Goal: Information Seeking & Learning: Learn about a topic

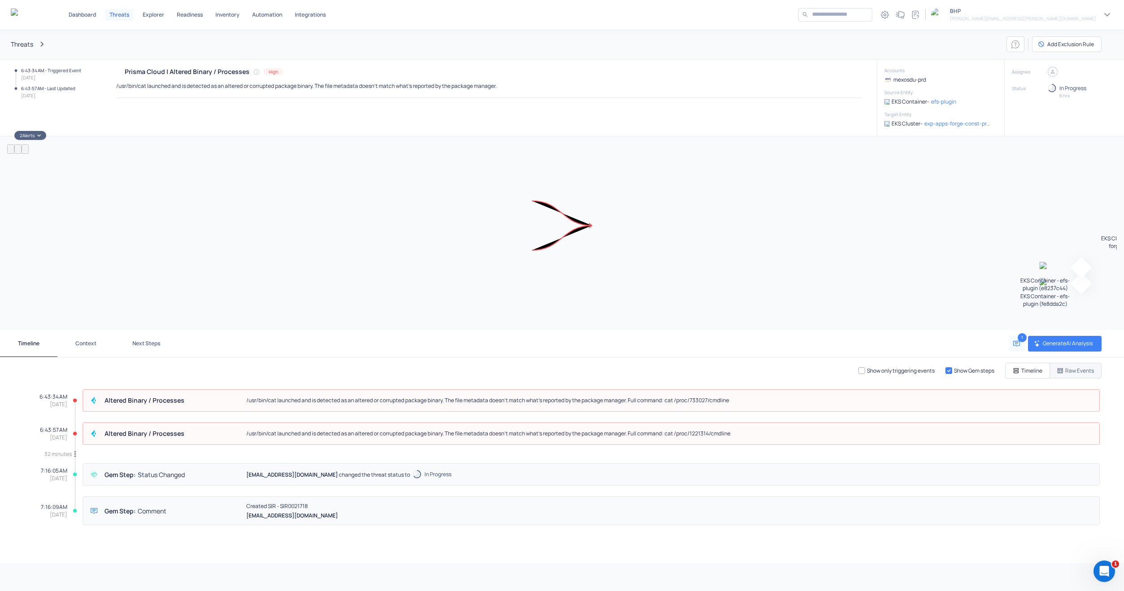
click at [1091, 376] on button "Raw Events" at bounding box center [1065, 371] width 72 height 16
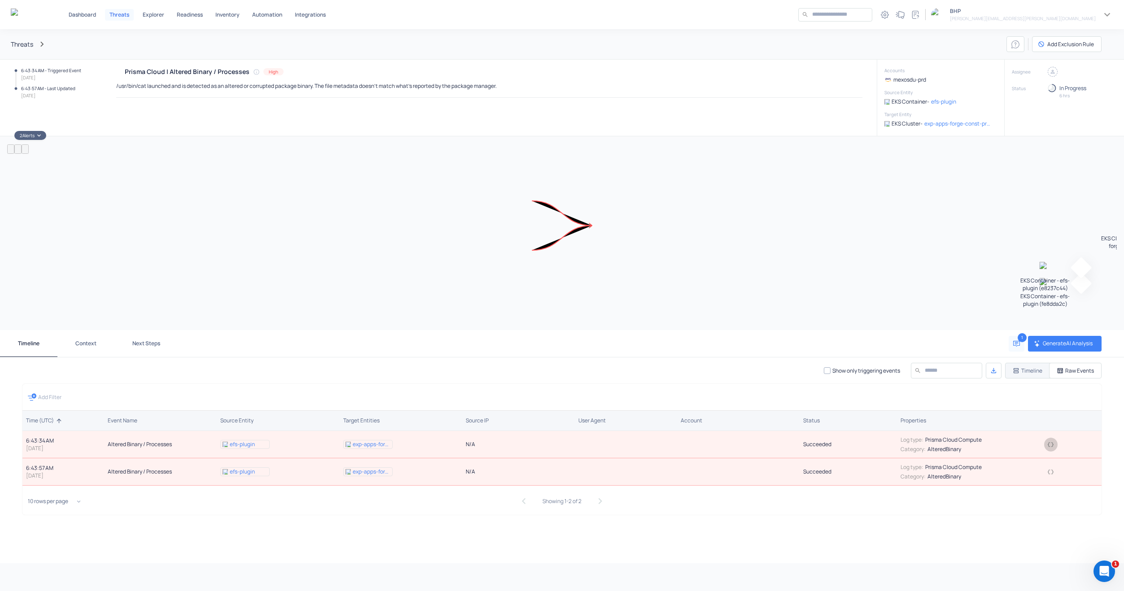
click at [1050, 442] on icon "button" at bounding box center [1051, 444] width 6 height 4
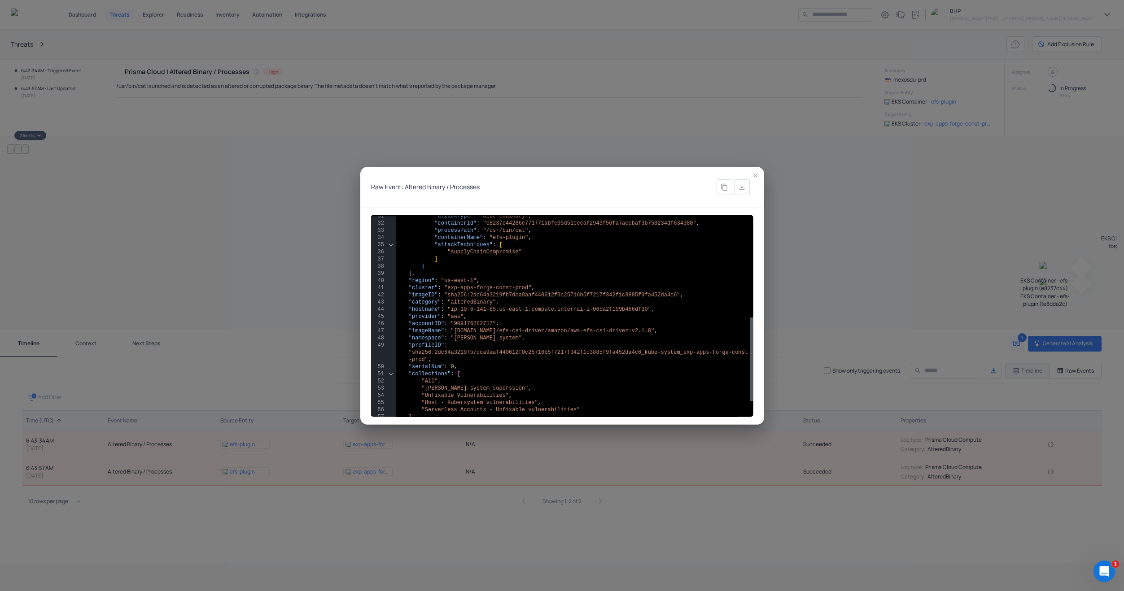
click at [759, 174] on button "button" at bounding box center [756, 176] width 14 height 14
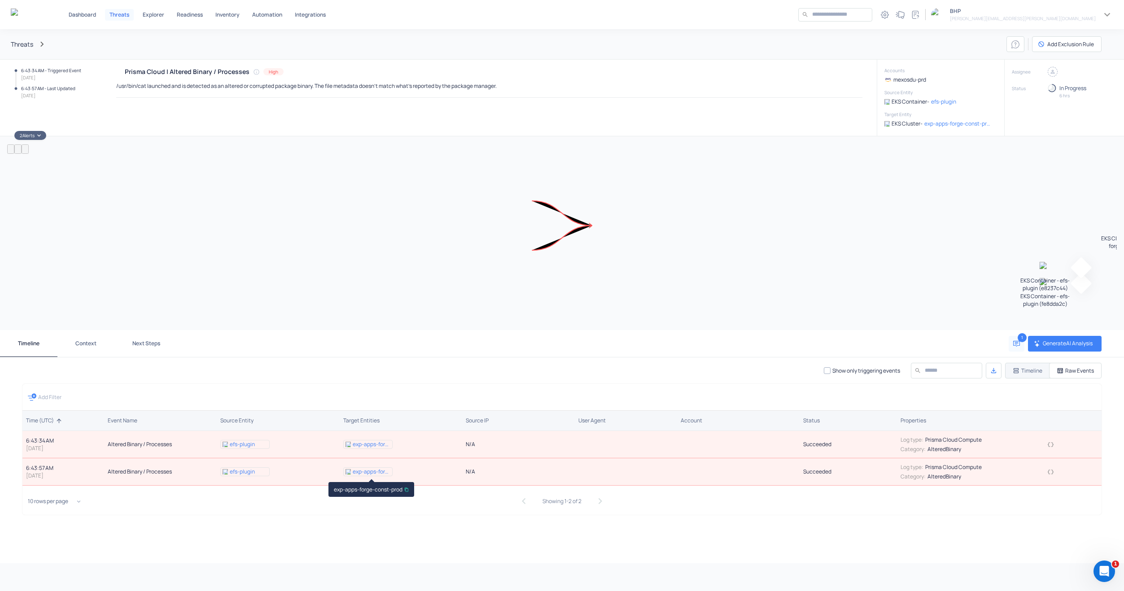
click at [407, 491] on icon "button" at bounding box center [406, 490] width 4 height 4
click at [1053, 445] on icon "button" at bounding box center [1051, 444] width 6 height 4
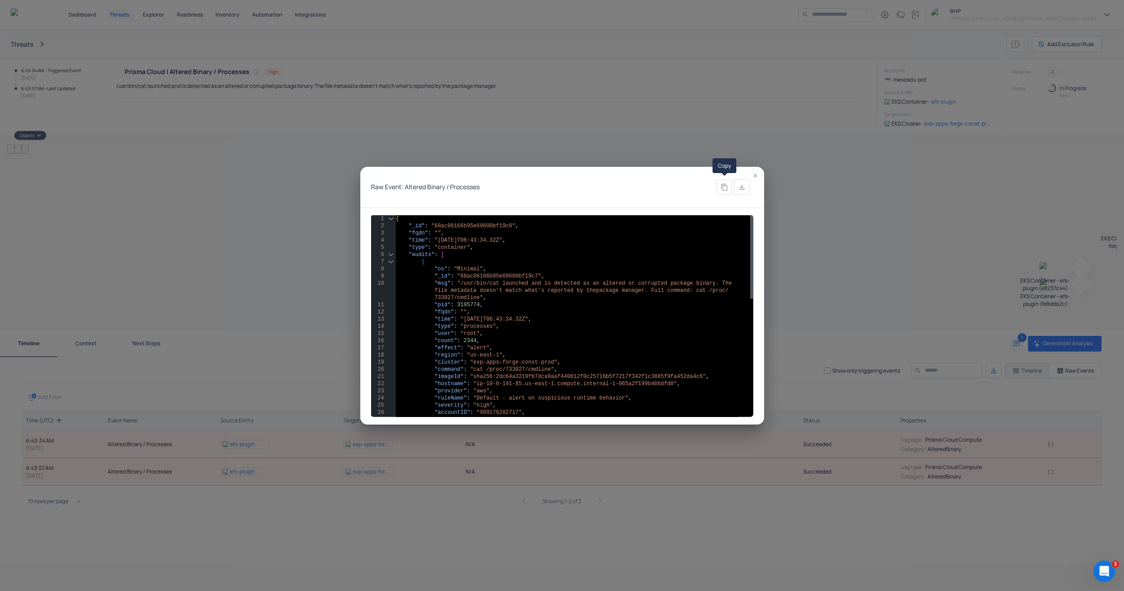
click at [721, 188] on icon "Copy" at bounding box center [725, 188] width 8 height 8
click at [722, 188] on icon "Copy" at bounding box center [724, 187] width 6 height 7
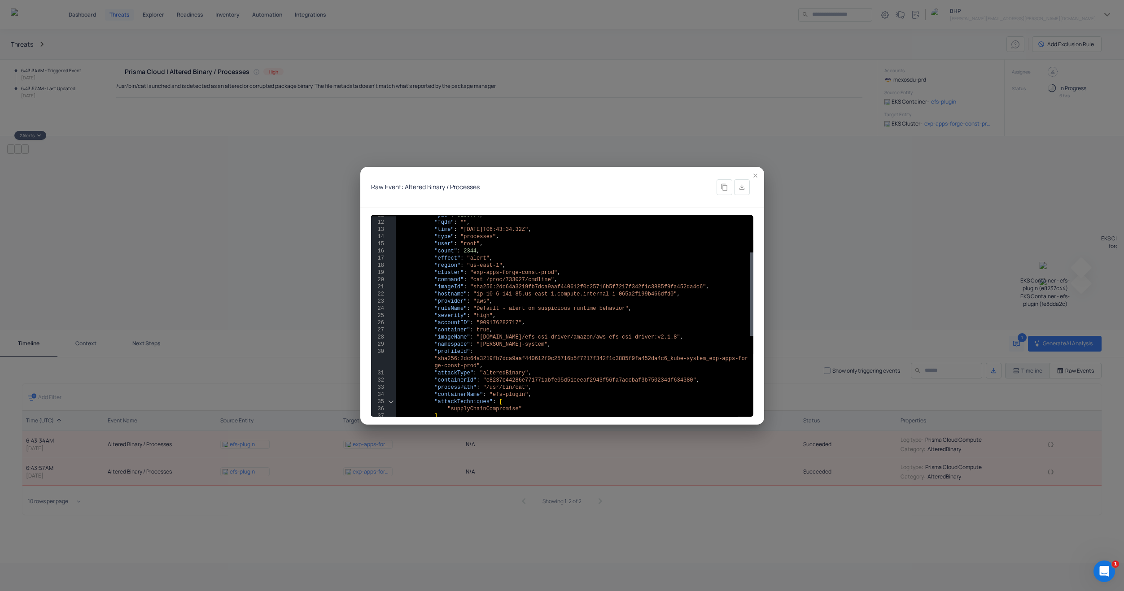
type textarea "**********"
drag, startPoint x: 683, startPoint y: 336, endPoint x: 434, endPoint y: 338, distance: 248.2
click at [434, 338] on div ""pid" : 3195774 , "fqdn" : "" , "time" : "[DATE]T06:43:34.32Z" , "type" : "proc…" at bounding box center [575, 370] width 358 height 488
click at [232, 238] on div "Raw Event: Altered Binary / Processes 11 12 13 14 15 16 17 18 19 20 21 22 23 24…" at bounding box center [562, 295] width 1124 height 591
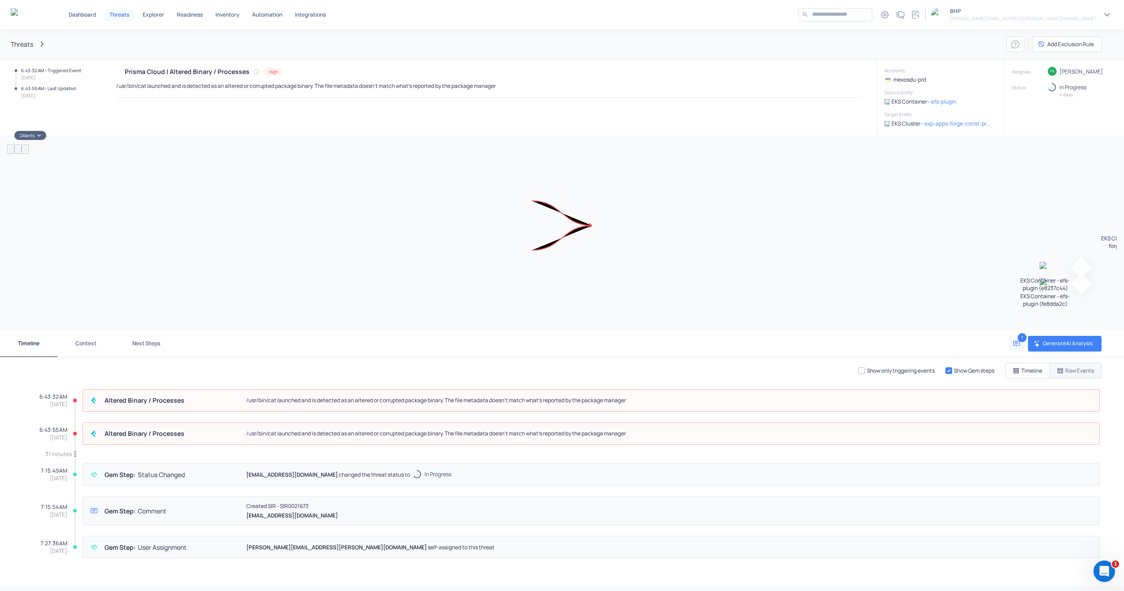
click at [1059, 371] on icon "button" at bounding box center [1060, 371] width 7 height 7
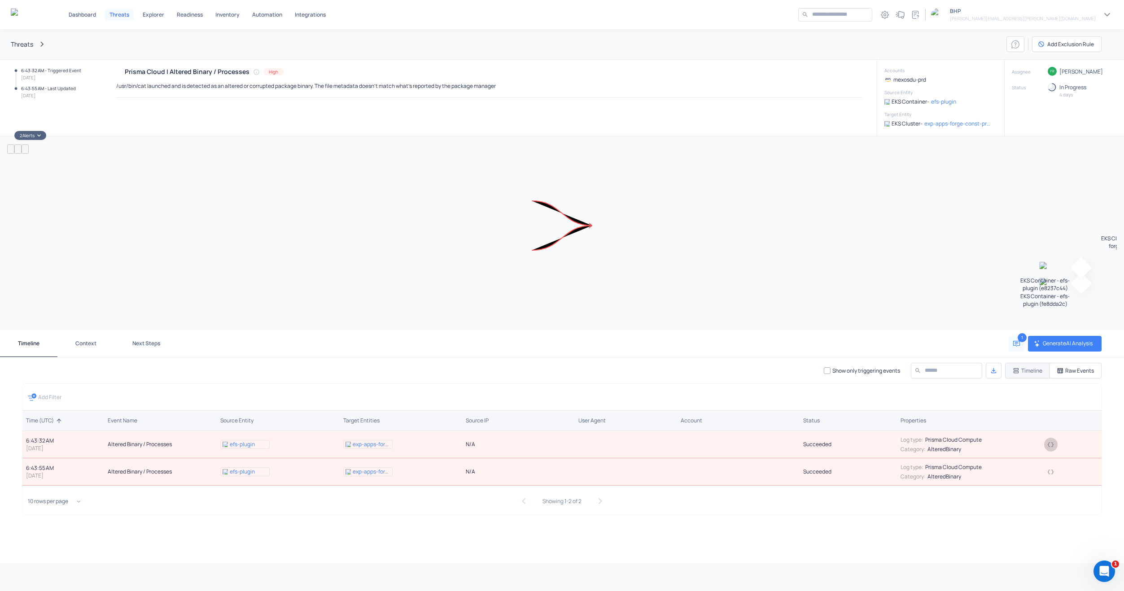
click at [1050, 443] on icon "button" at bounding box center [1051, 444] width 6 height 4
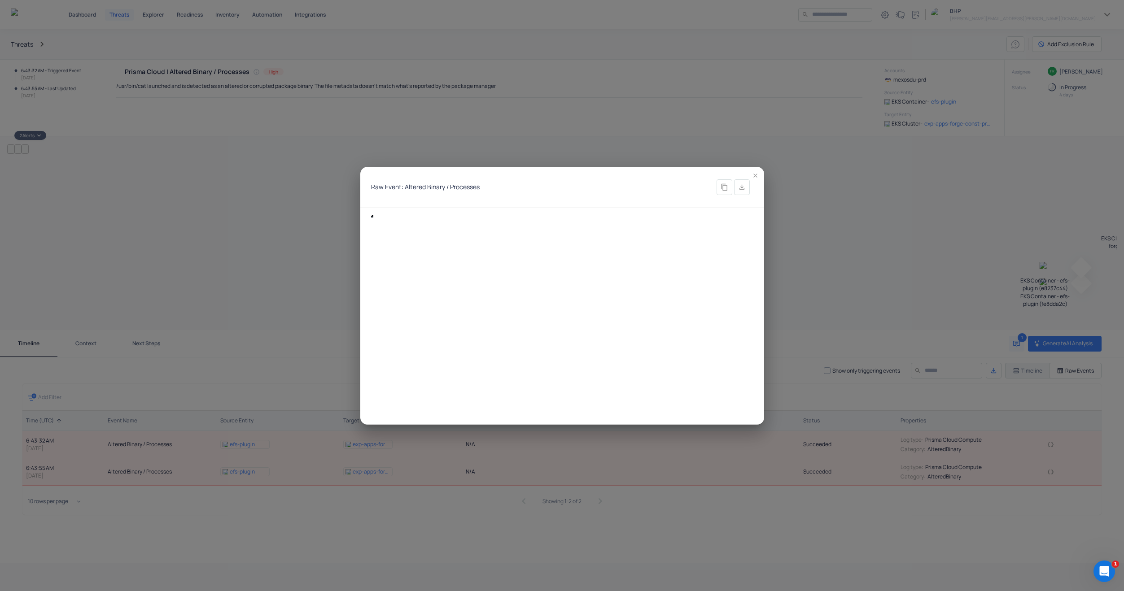
type textarea "**********"
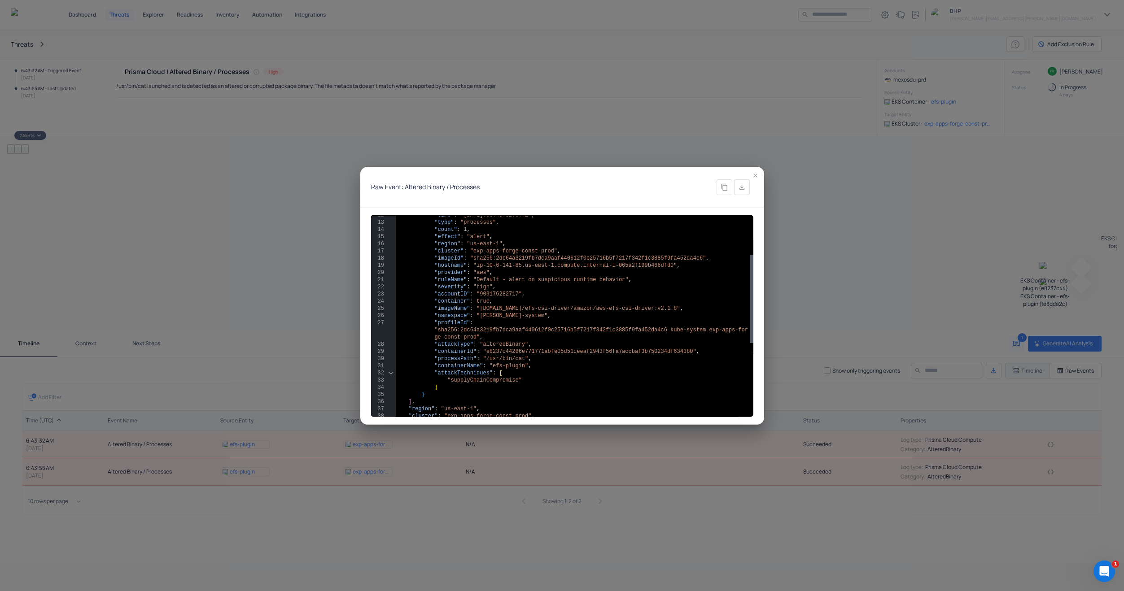
click at [758, 175] on icon "button" at bounding box center [755, 175] width 7 height 7
